Goal: Task Accomplishment & Management: Manage account settings

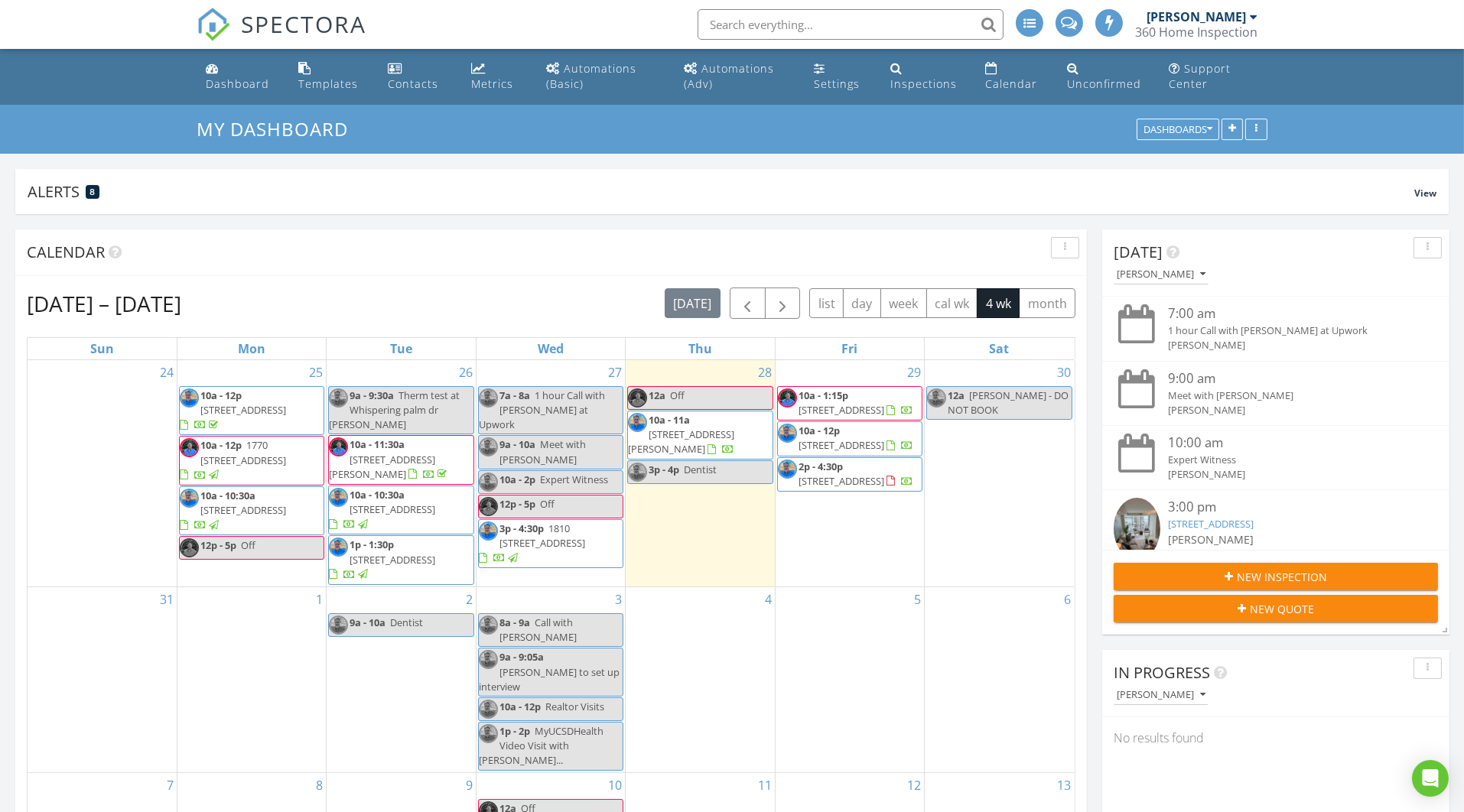
scroll to position [1611, 1493]
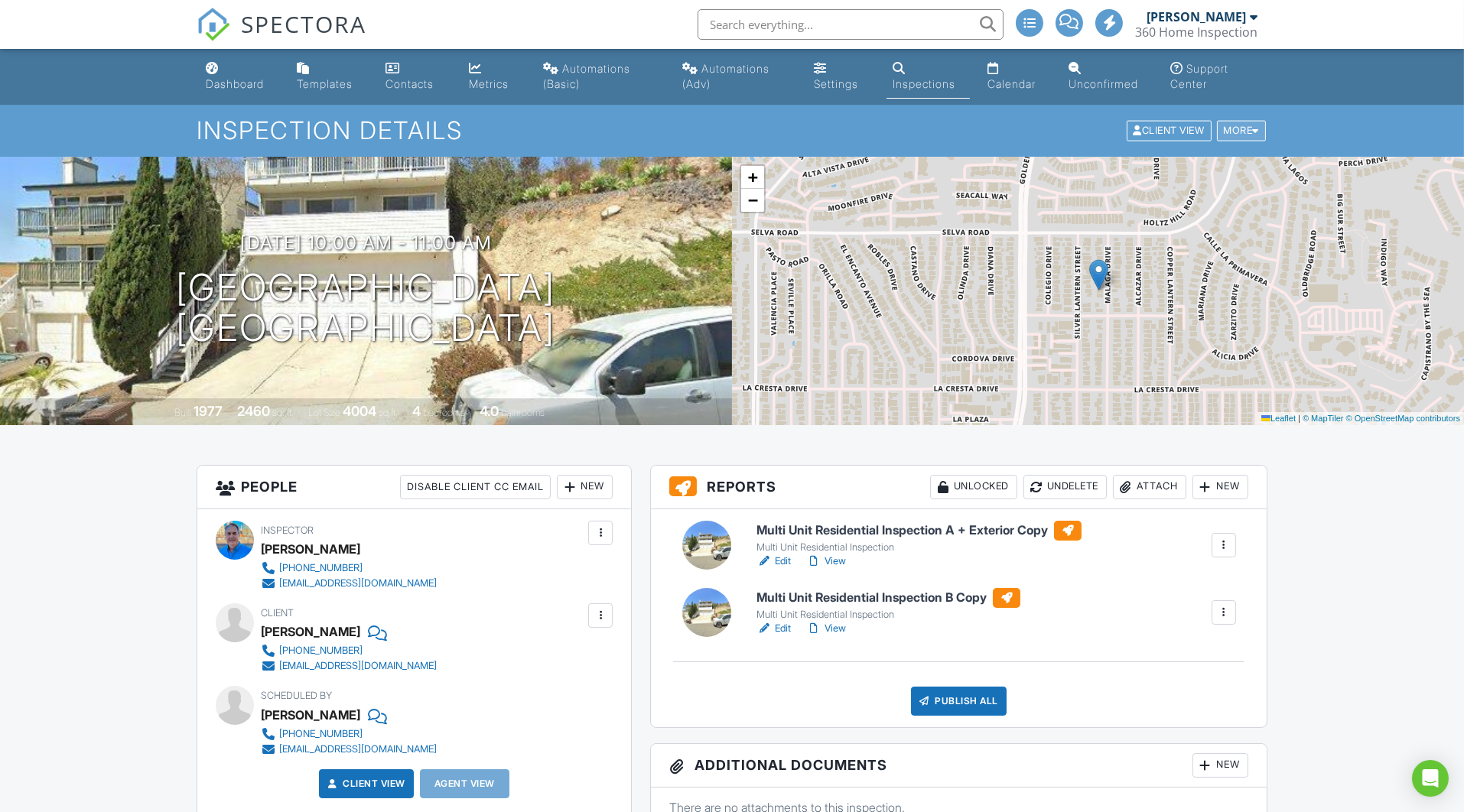
click at [1246, 131] on div "More" at bounding box center [1241, 131] width 50 height 20
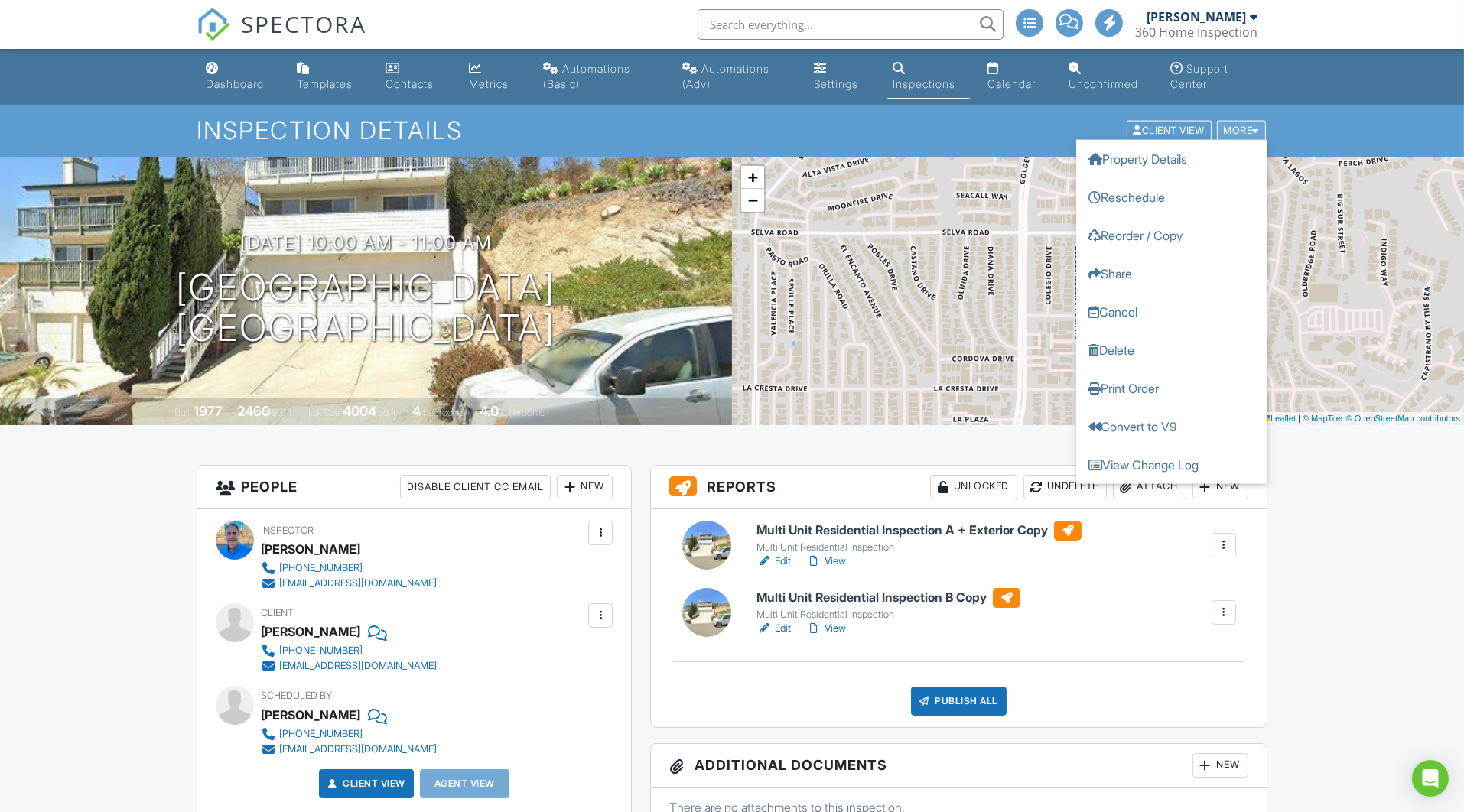
click at [1241, 128] on div "More" at bounding box center [1241, 131] width 50 height 20
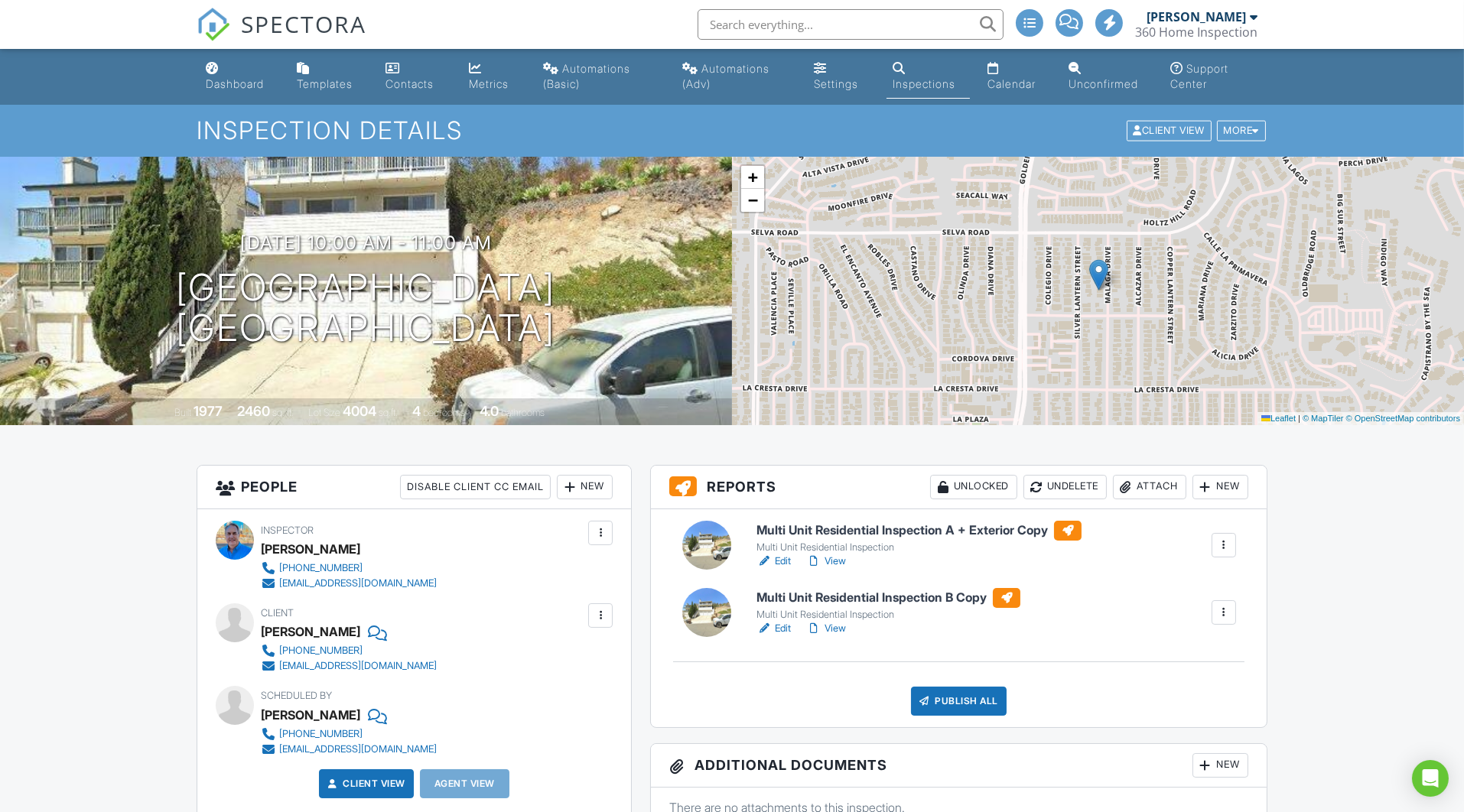
click at [1225, 490] on div "New" at bounding box center [1220, 486] width 56 height 25
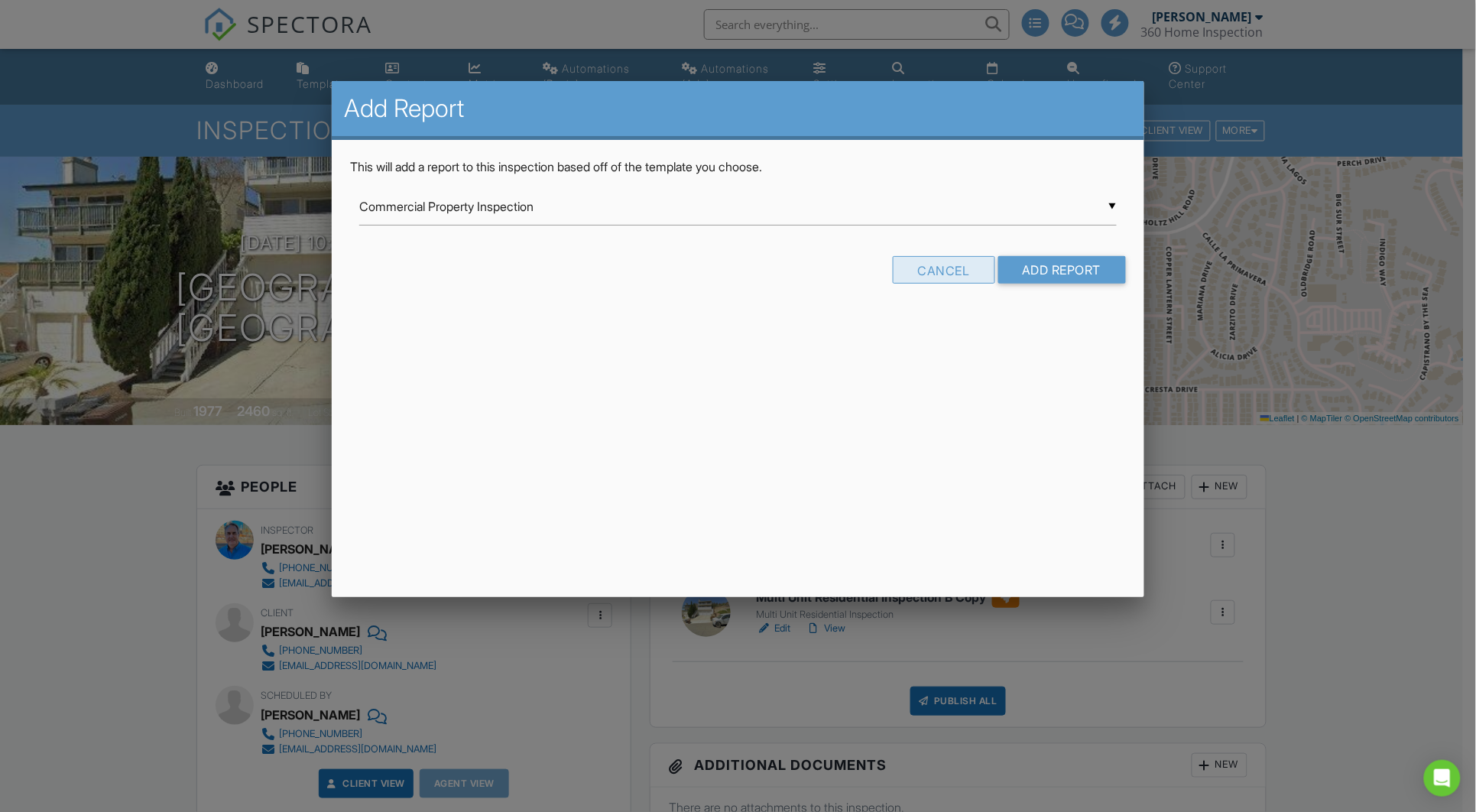
click at [928, 261] on div "Cancel" at bounding box center [944, 270] width 102 height 28
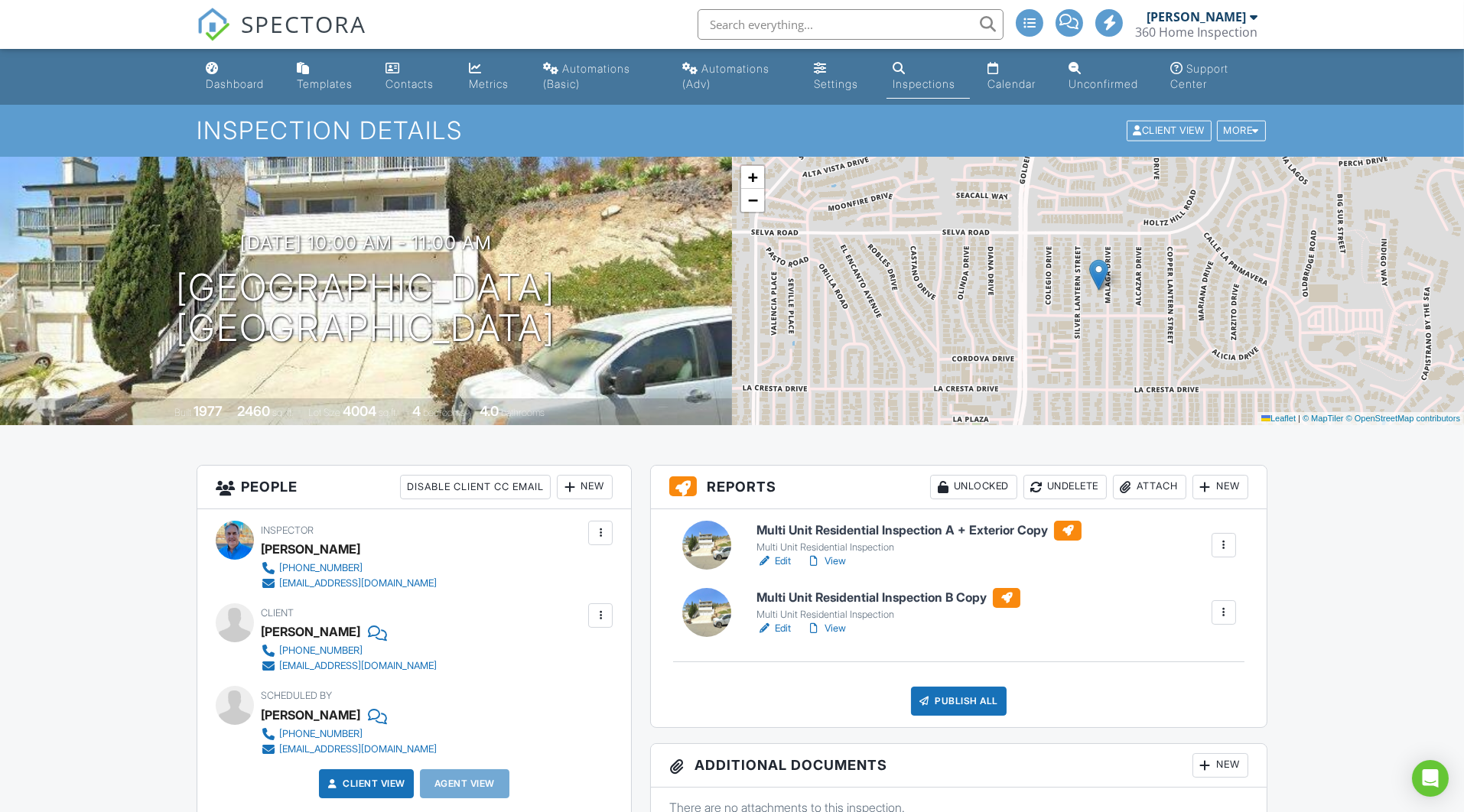
click at [1222, 541] on div at bounding box center [1224, 545] width 15 height 15
click at [1221, 541] on div at bounding box center [1224, 545] width 15 height 15
click at [835, 558] on link "View" at bounding box center [826, 561] width 40 height 15
click at [1246, 123] on div "More" at bounding box center [1241, 131] width 50 height 20
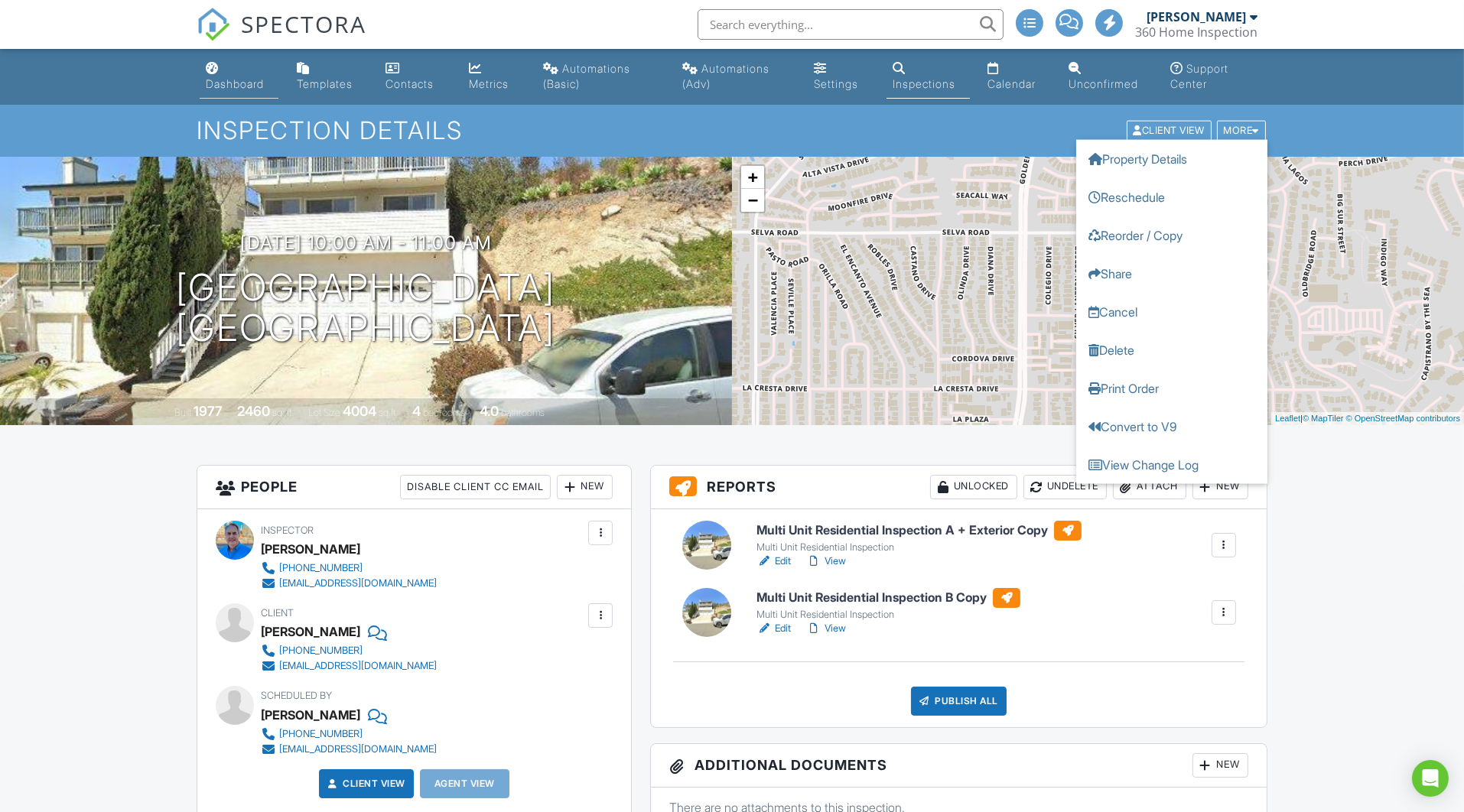
click at [232, 82] on div "Dashboard" at bounding box center [234, 83] width 58 height 13
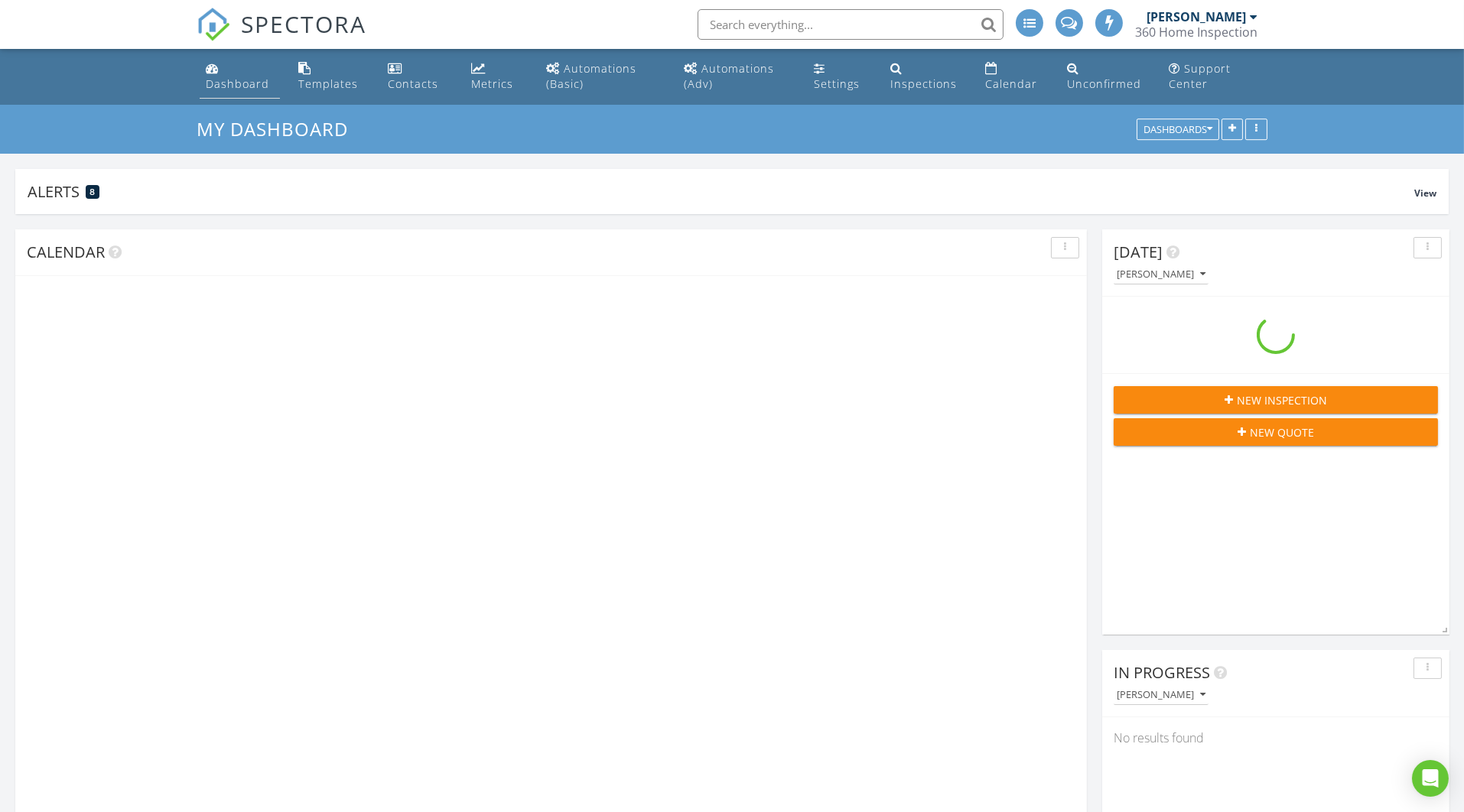
scroll to position [290, 467]
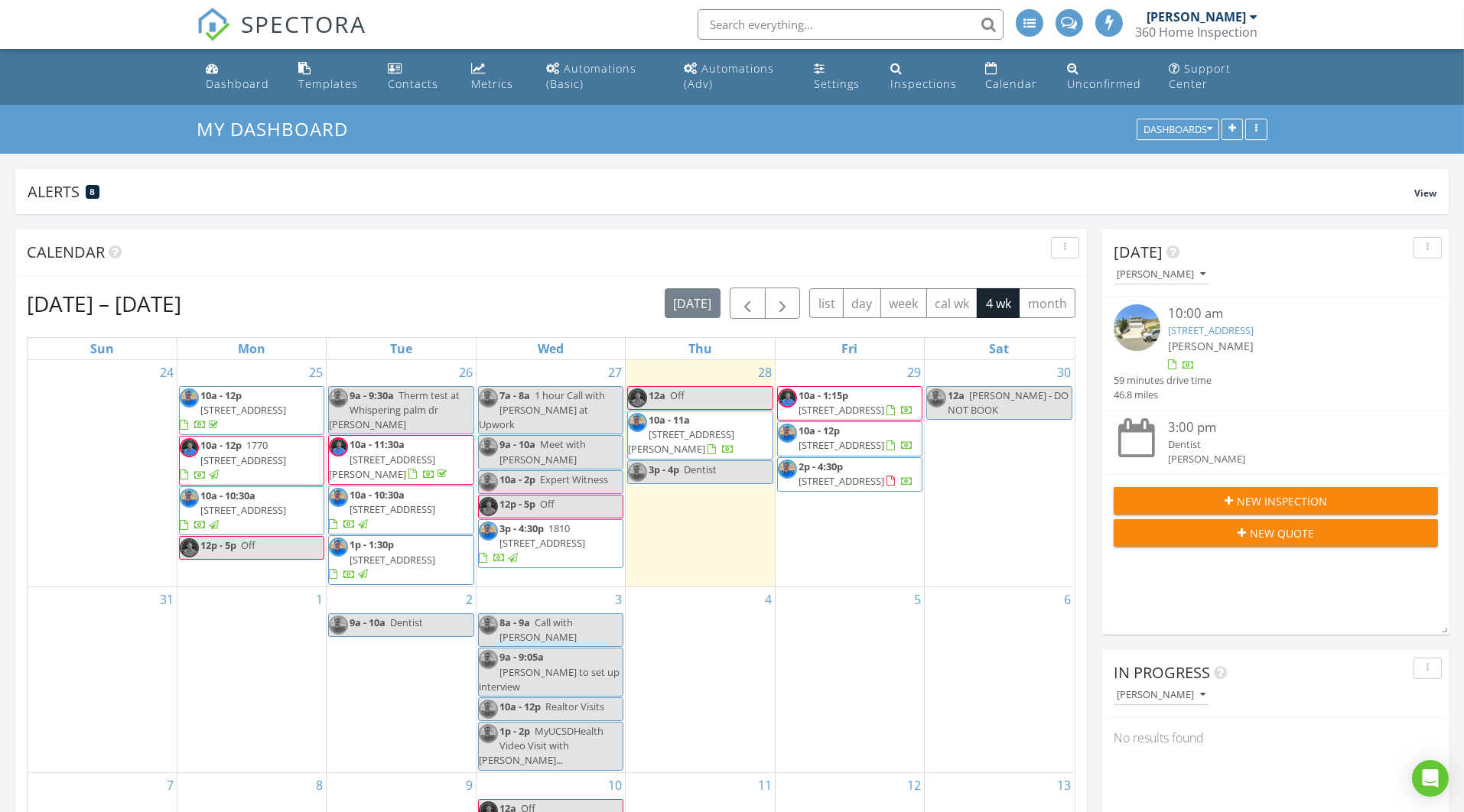
click at [226, 416] on span "[STREET_ADDRESS]" at bounding box center [243, 409] width 85 height 14
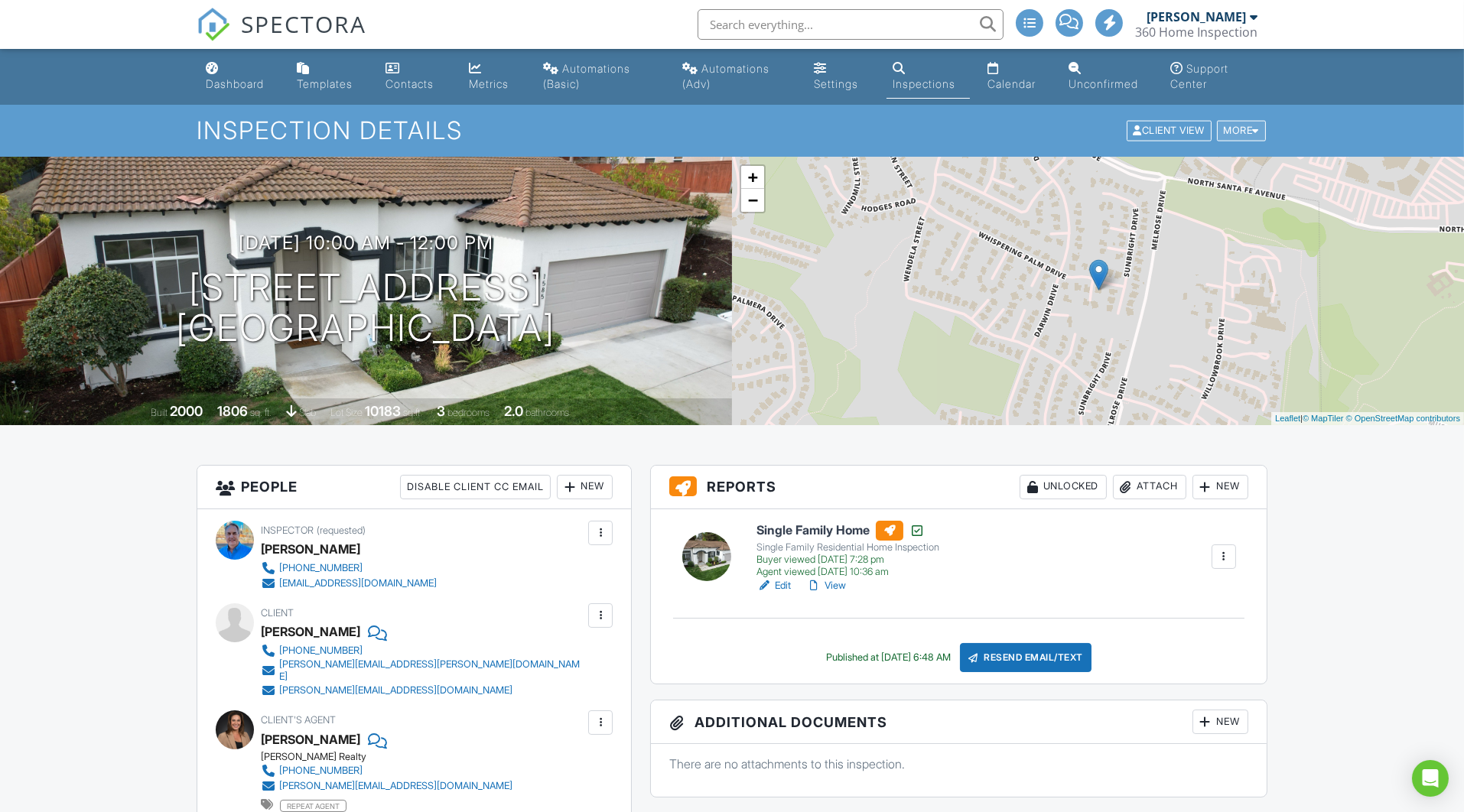
click at [1251, 128] on div "More" at bounding box center [1241, 131] width 50 height 20
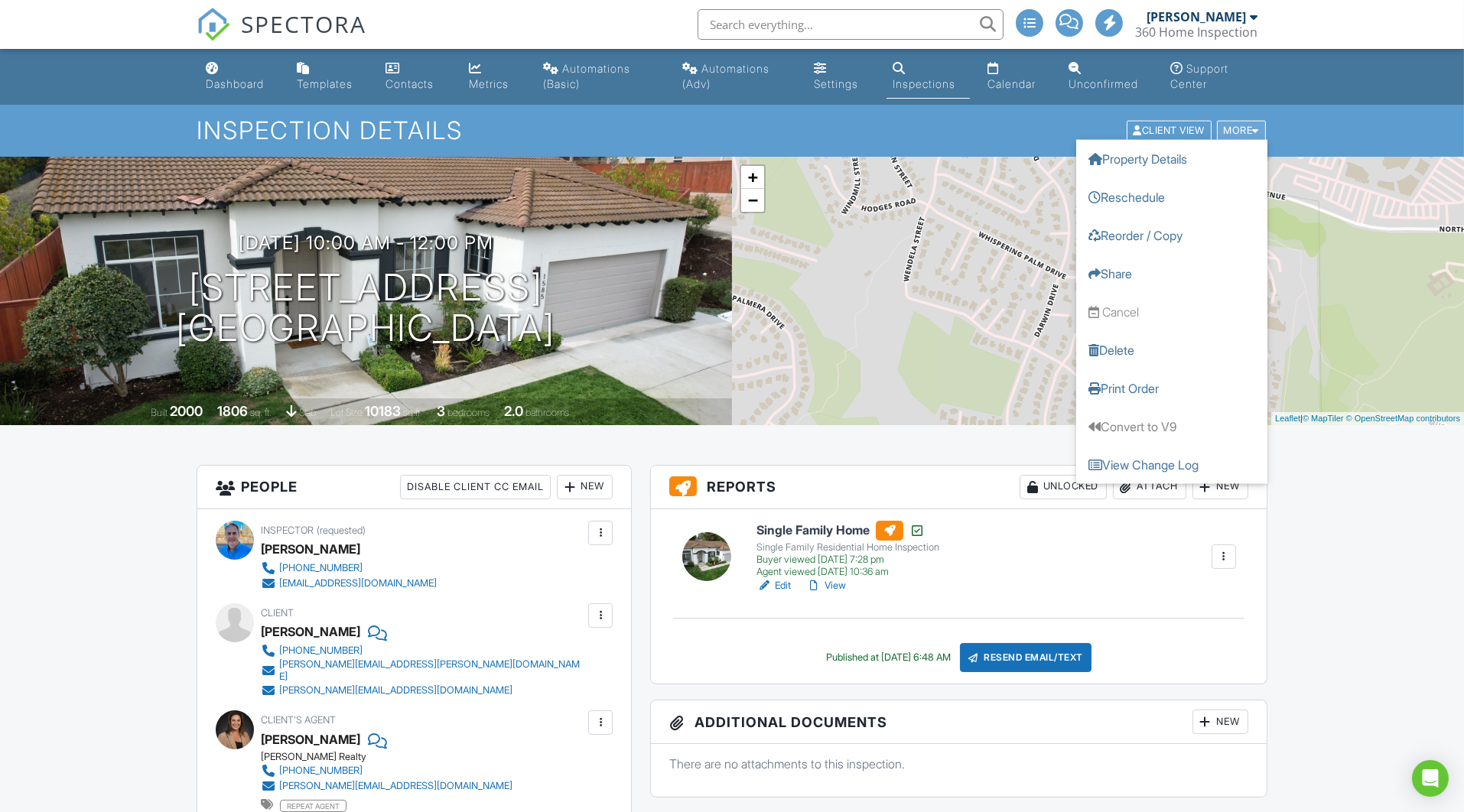
click at [1251, 128] on div "More" at bounding box center [1241, 131] width 50 height 20
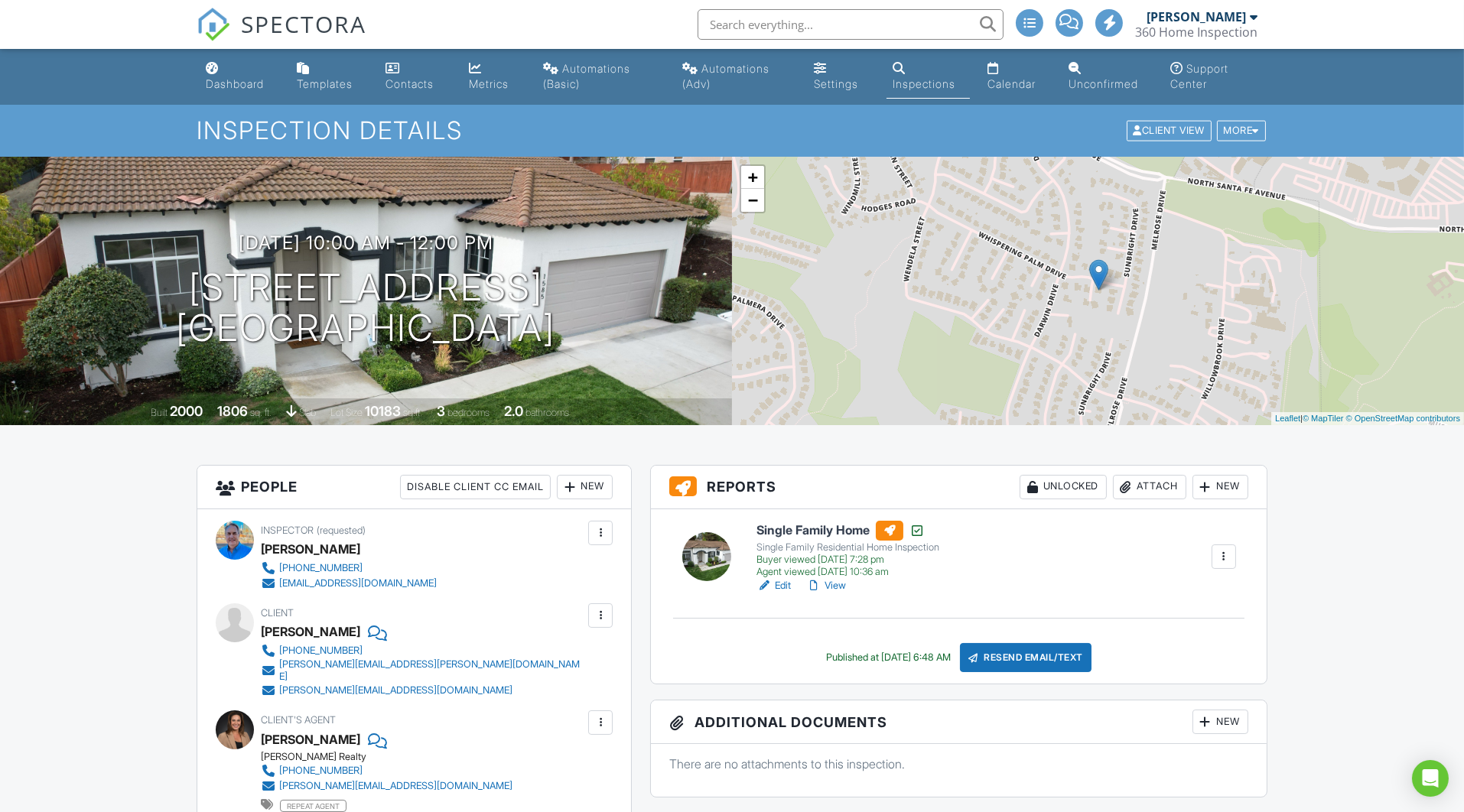
click at [837, 584] on link "View" at bounding box center [826, 585] width 40 height 15
click at [1241, 131] on div "More" at bounding box center [1241, 131] width 50 height 20
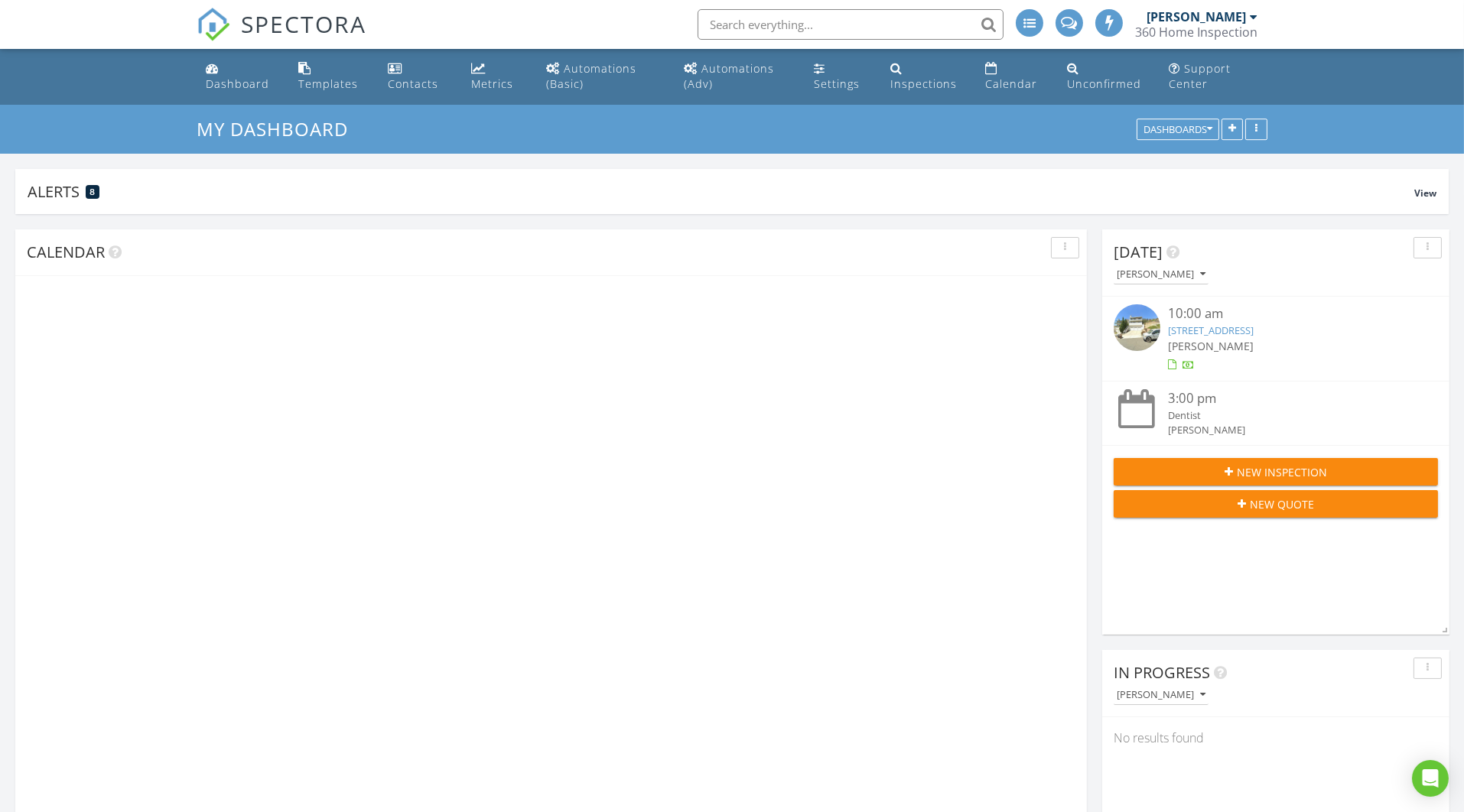
scroll to position [290, 467]
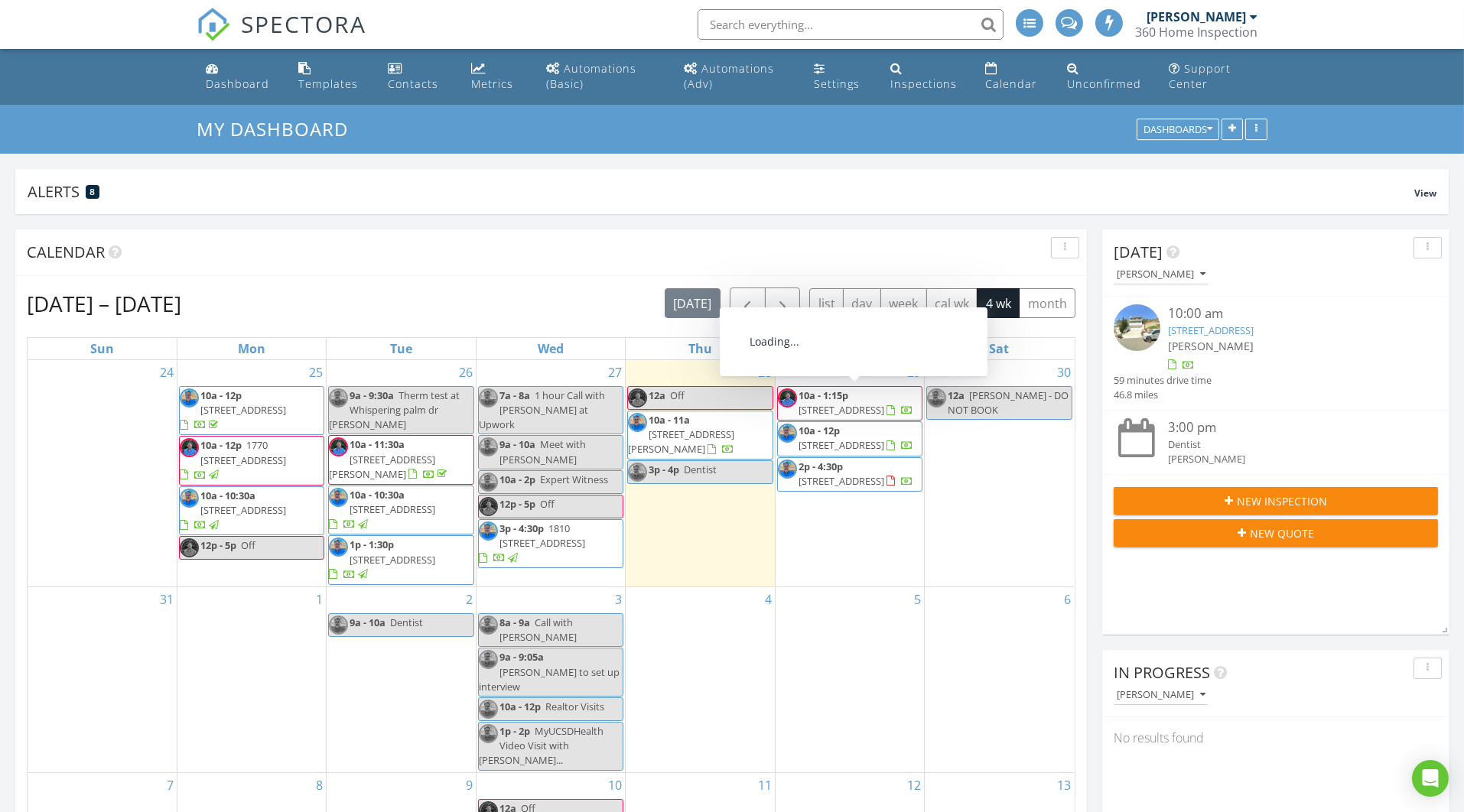
click at [710, 434] on span "33831 Malaga Dr, Dana Point 92629" at bounding box center [681, 441] width 107 height 28
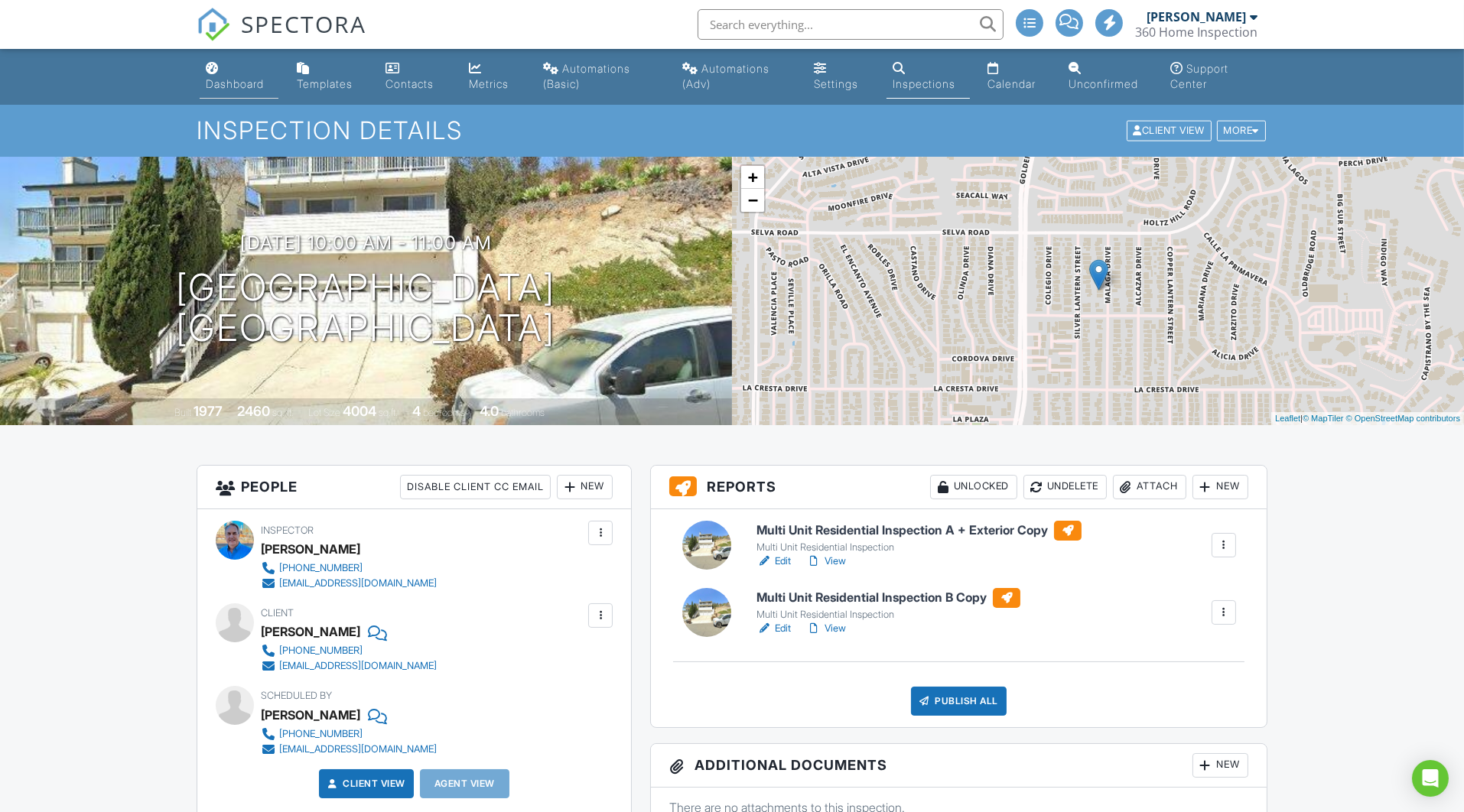
click at [227, 82] on div "Dashboard" at bounding box center [234, 83] width 58 height 13
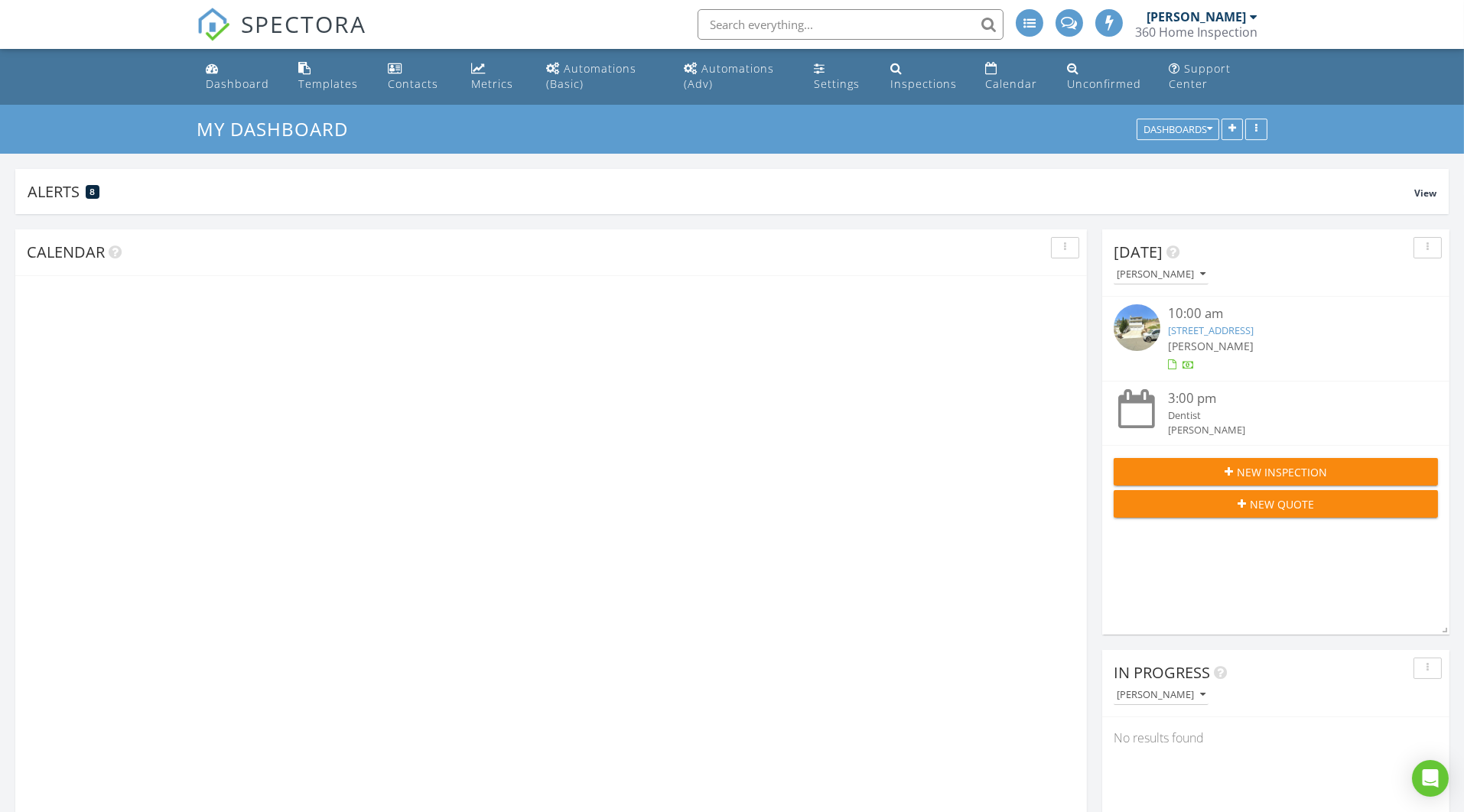
scroll to position [290, 467]
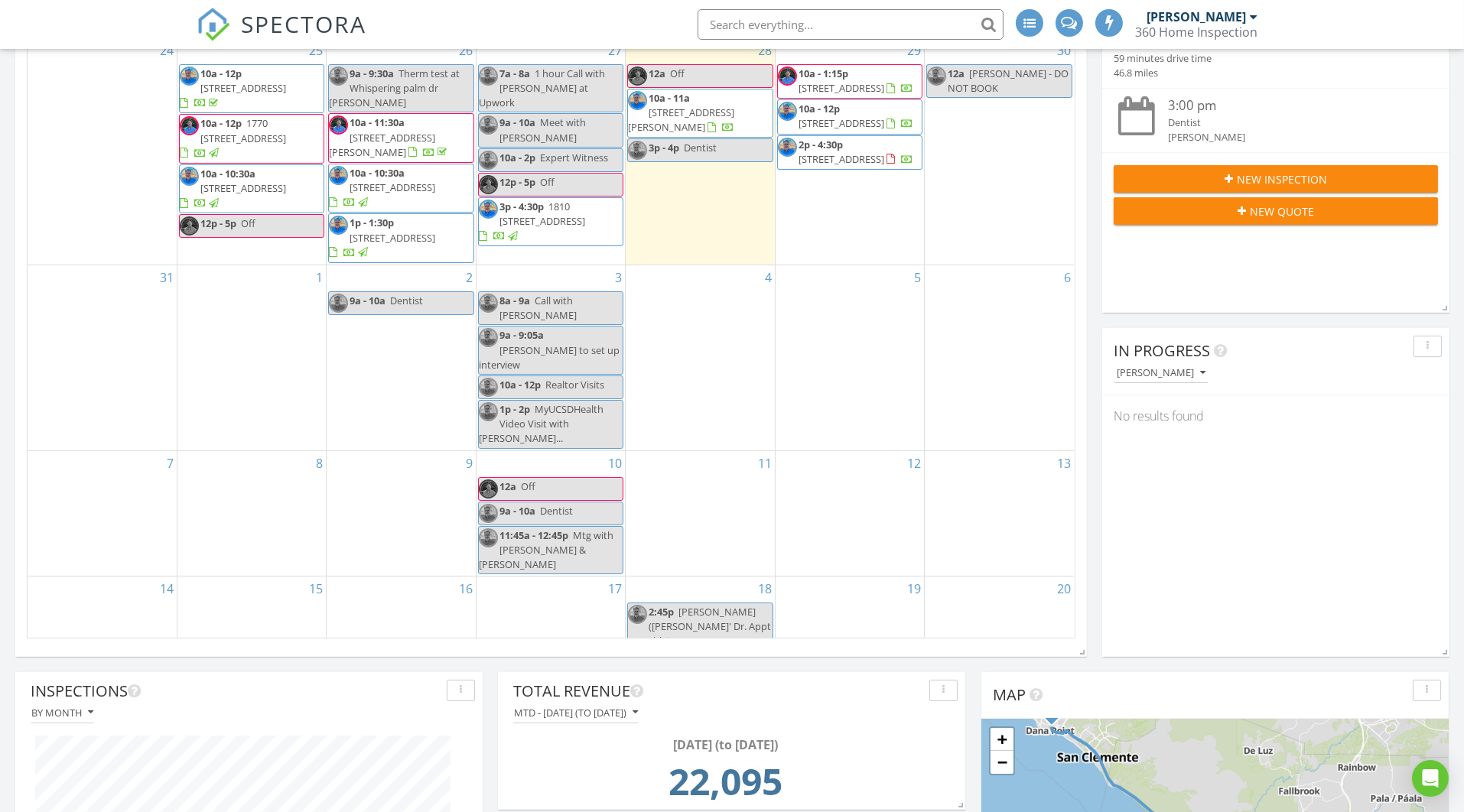
scroll to position [0, 0]
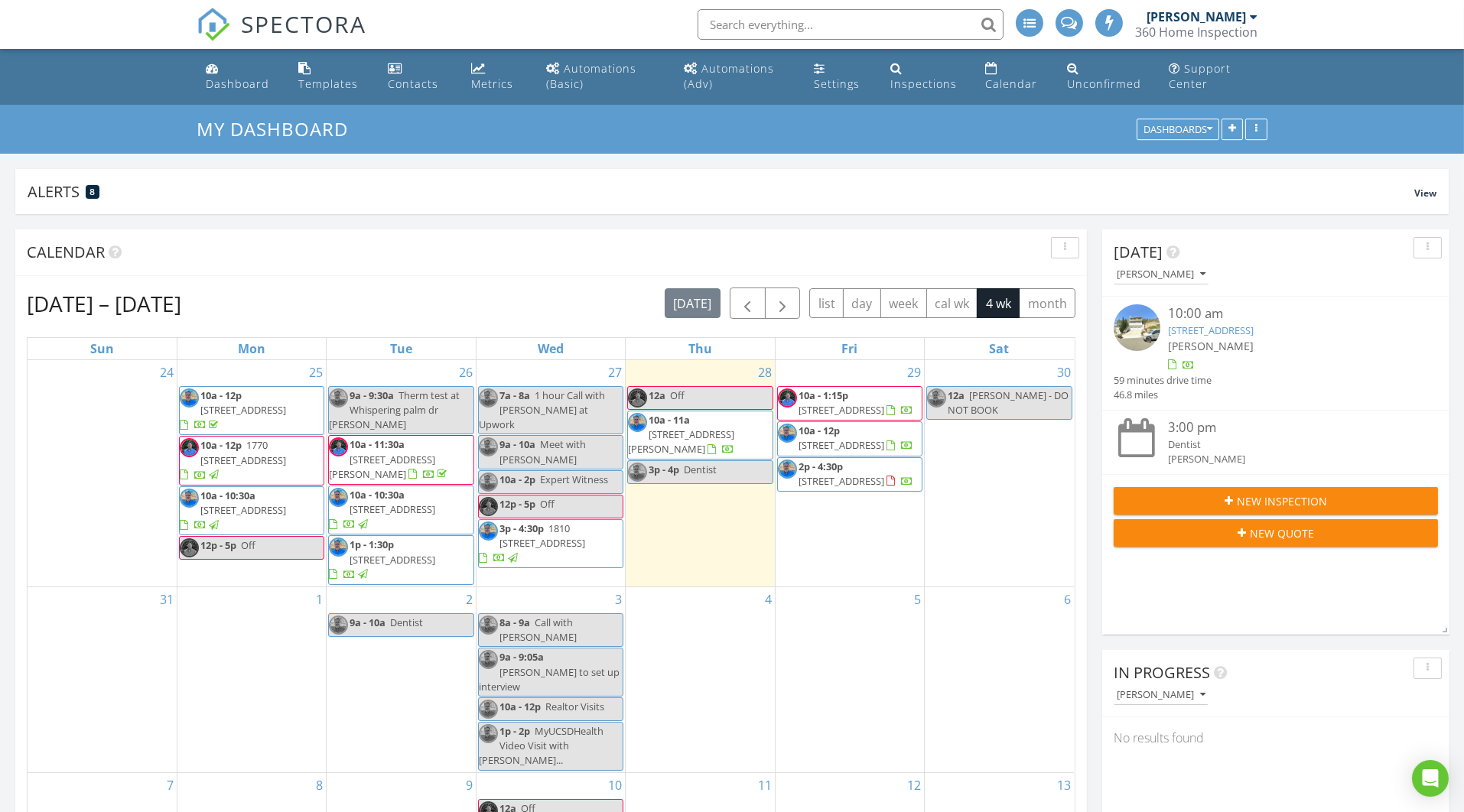
click at [873, 488] on span "[STREET_ADDRESS]" at bounding box center [841, 480] width 85 height 14
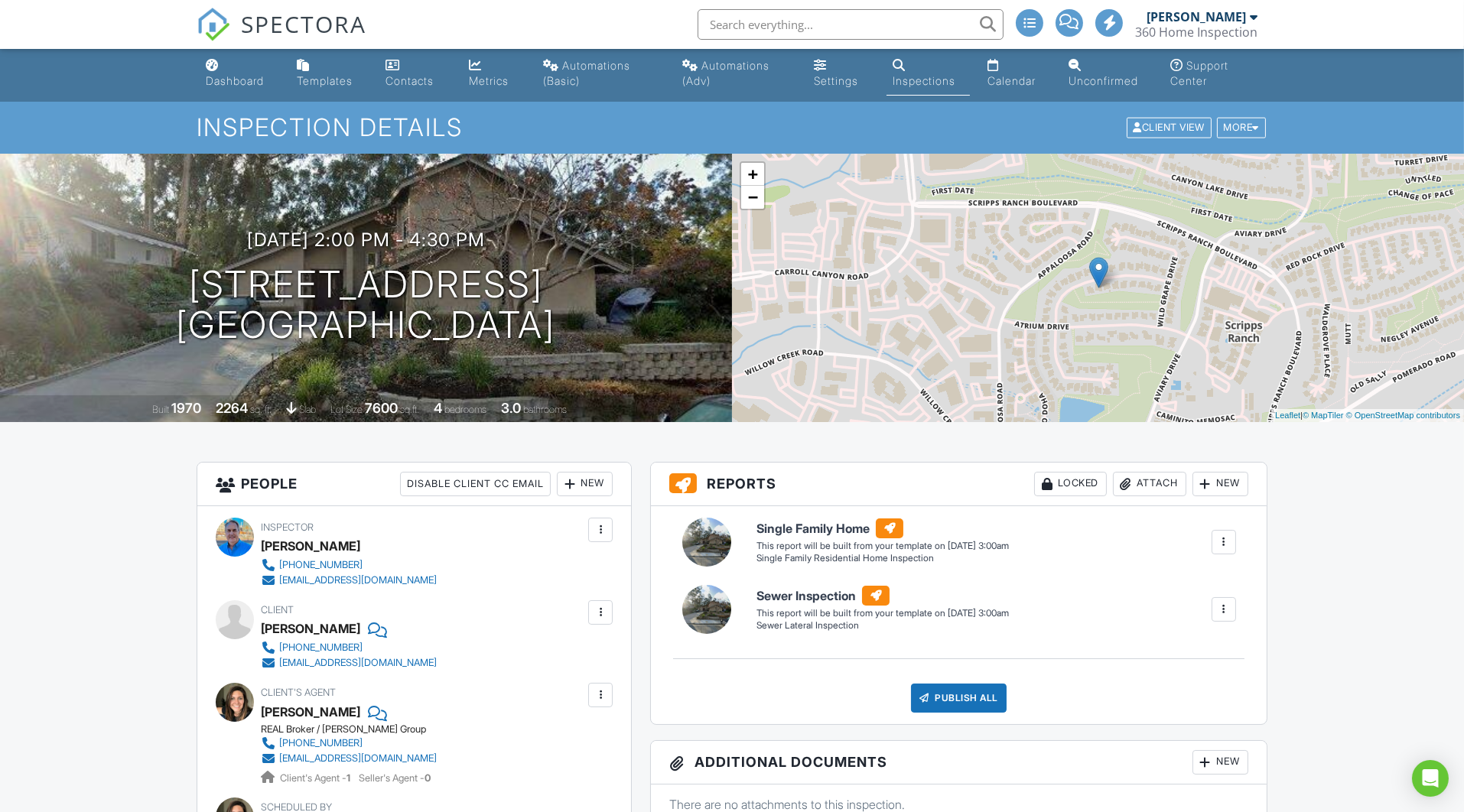
scroll to position [108, 0]
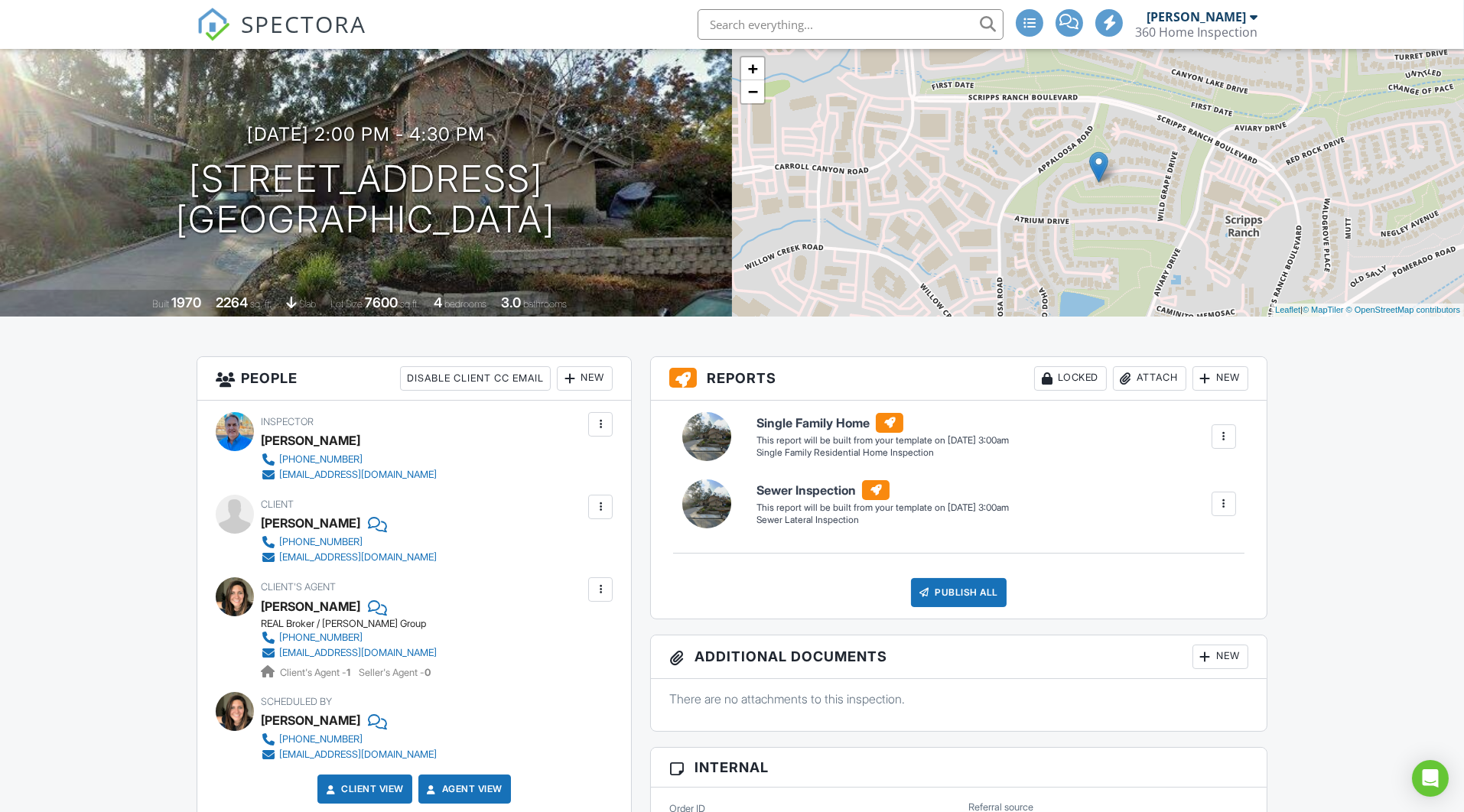
click at [228, 601] on div at bounding box center [234, 596] width 38 height 39
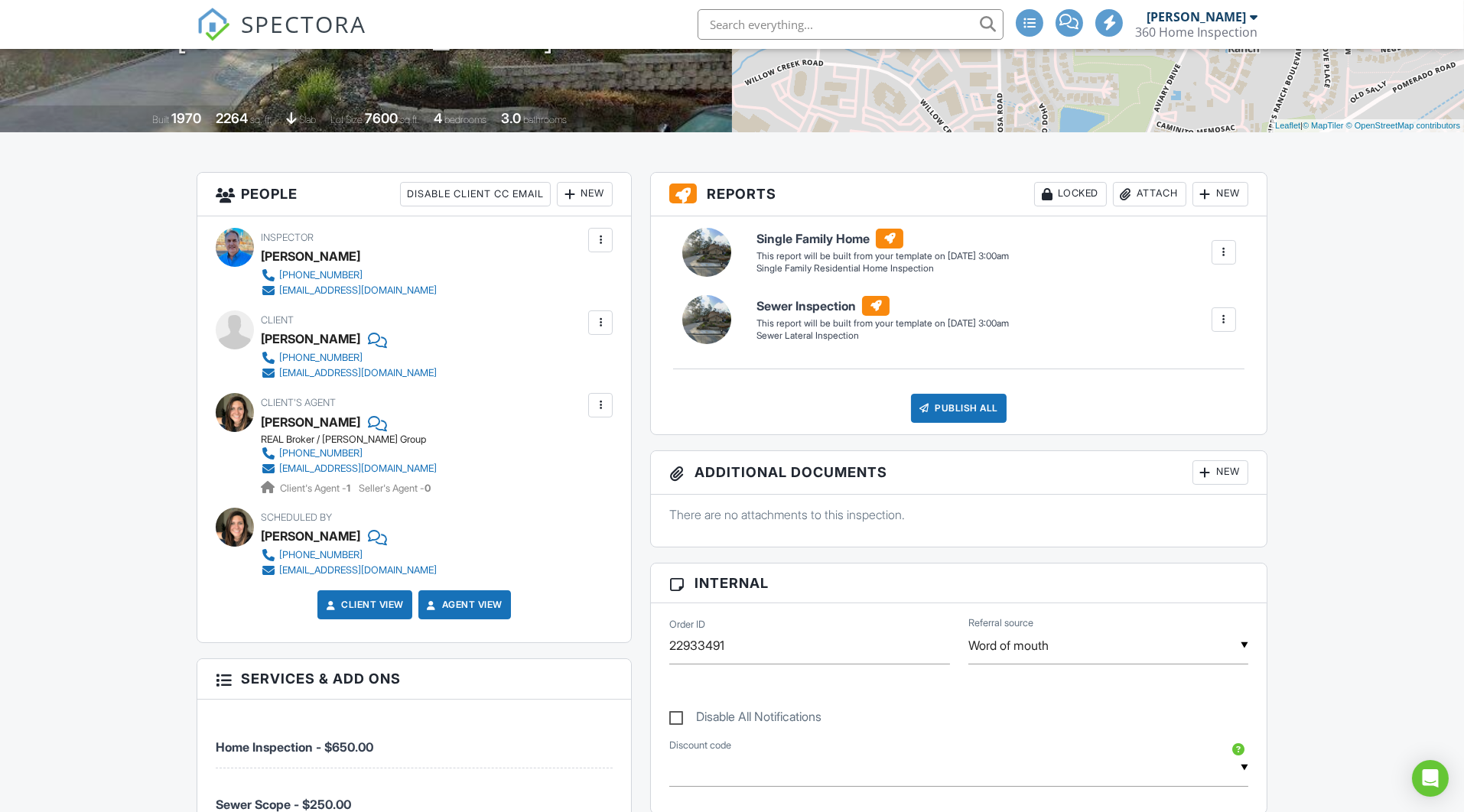
scroll to position [401, 0]
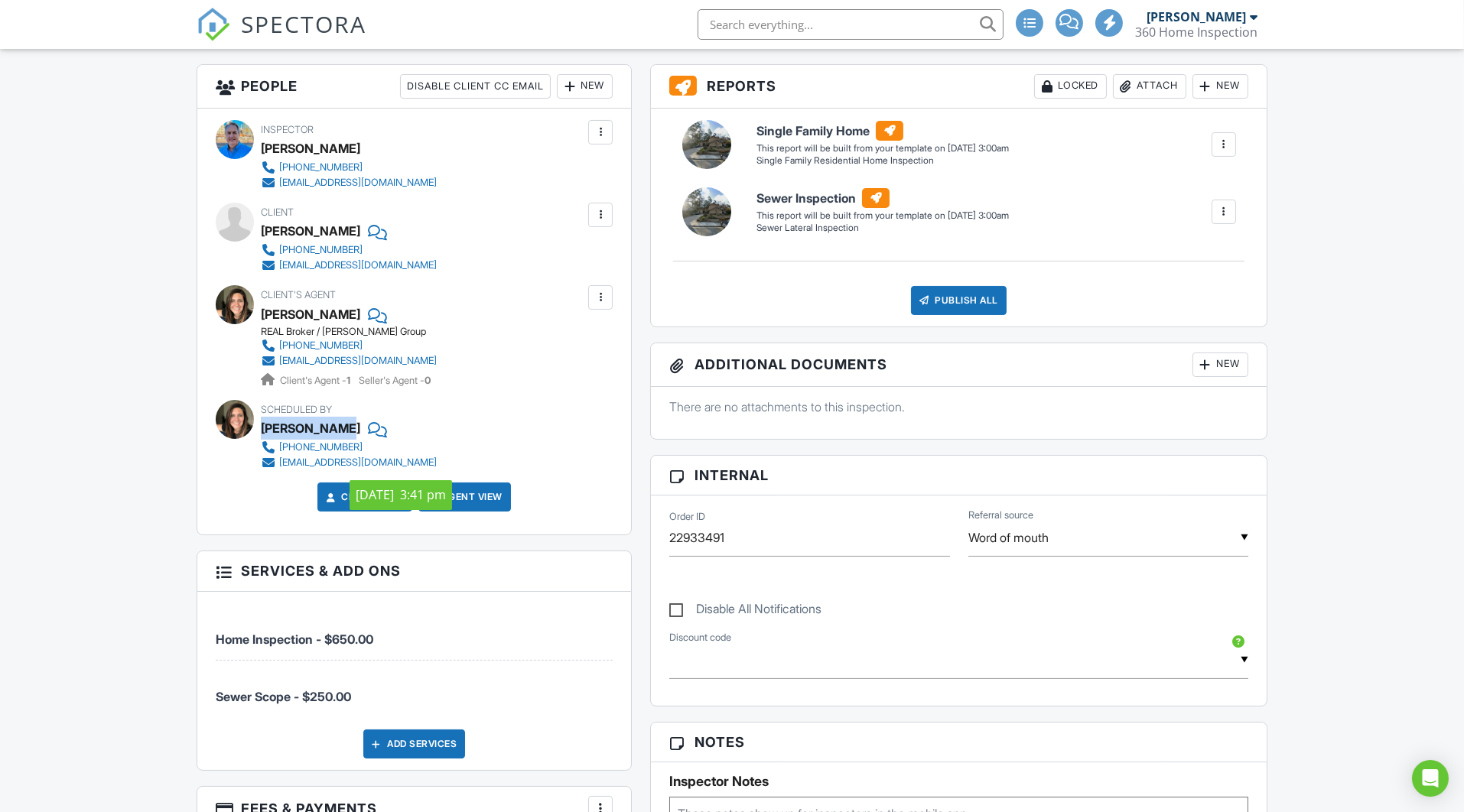
drag, startPoint x: 261, startPoint y: 424, endPoint x: 338, endPoint y: 424, distance: 77.0
click at [338, 424] on div "[PERSON_NAME]" at bounding box center [311, 428] width 100 height 23
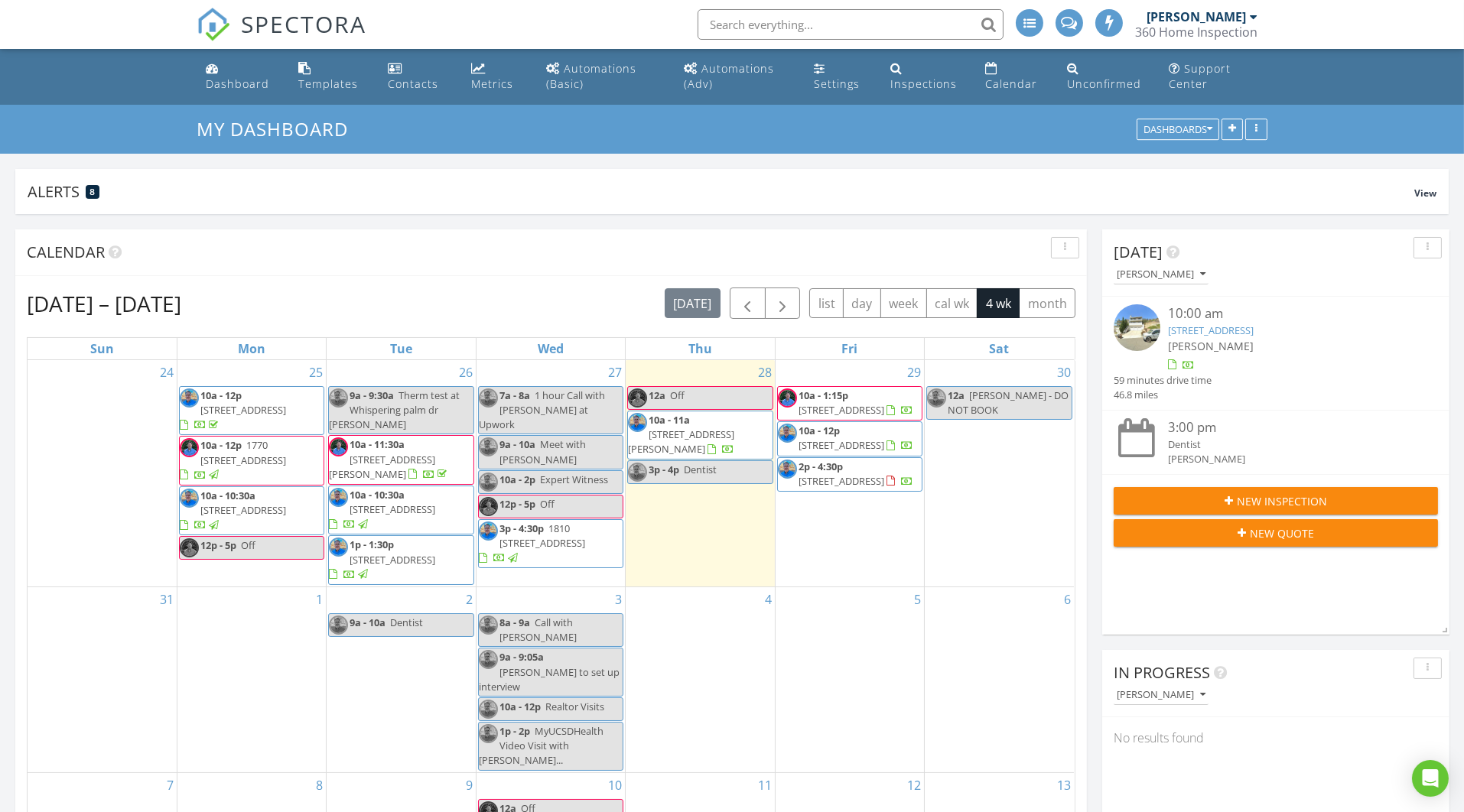
scroll to position [290, 467]
